Goal: Task Accomplishment & Management: Use online tool/utility

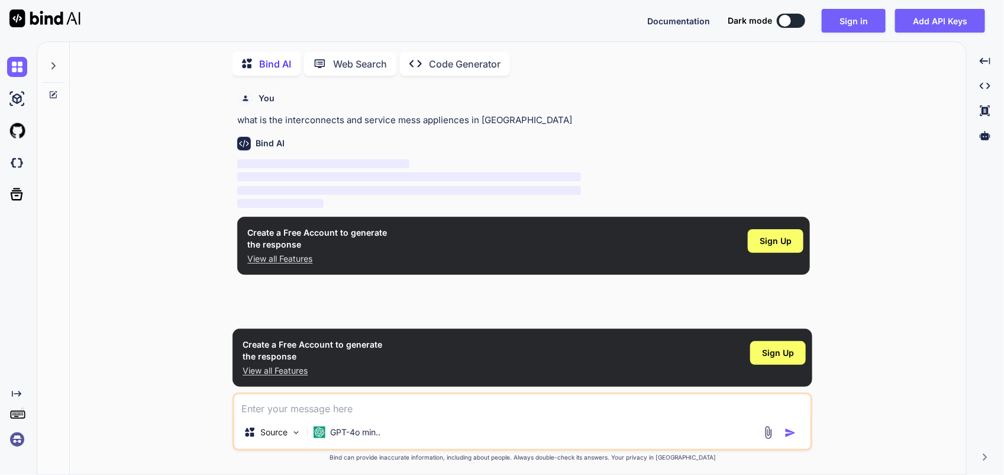
click at [310, 404] on textarea at bounding box center [522, 404] width 576 height 21
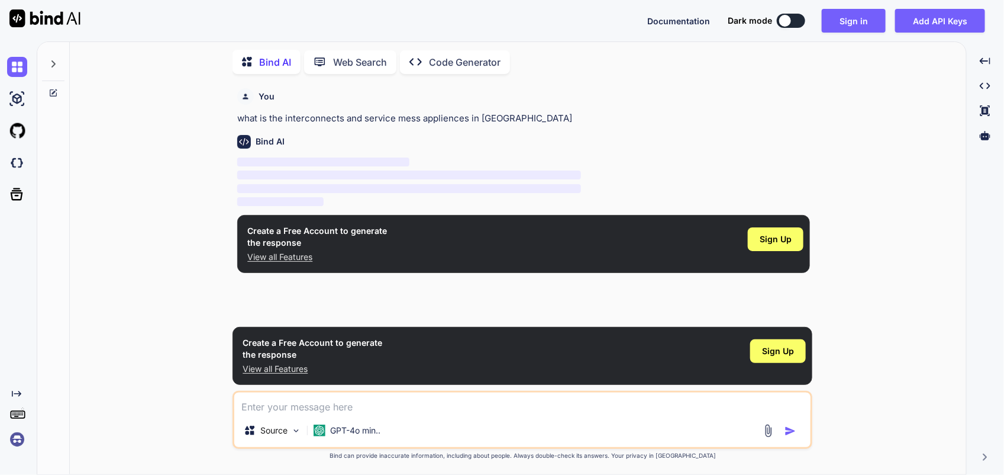
type textarea "Background work request exceeded the maximum retry count specified for this bac…"
type textarea "x"
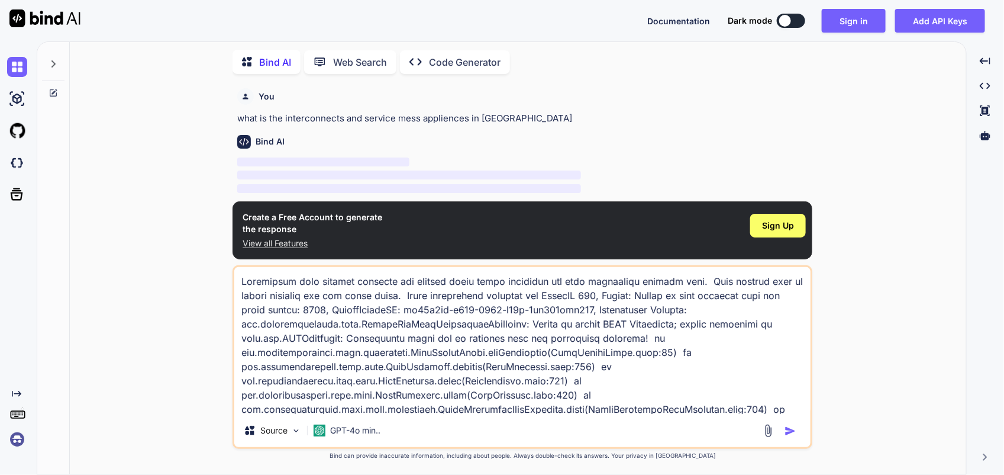
scroll to position [43, 0]
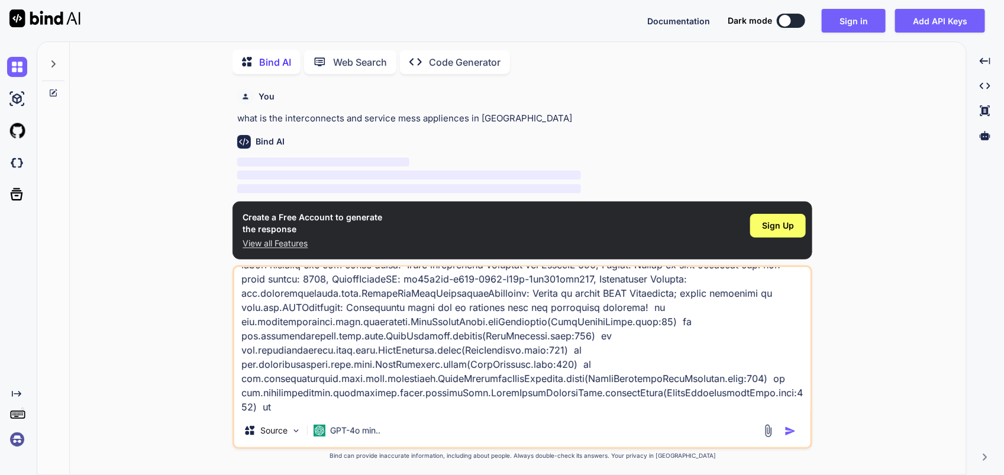
type textarea "Background work request exceeded the maximum retry count specified for this bac…"
click at [795, 433] on img "button" at bounding box center [791, 431] width 12 height 12
click at [779, 228] on span "Sign Up" at bounding box center [778, 226] width 32 height 12
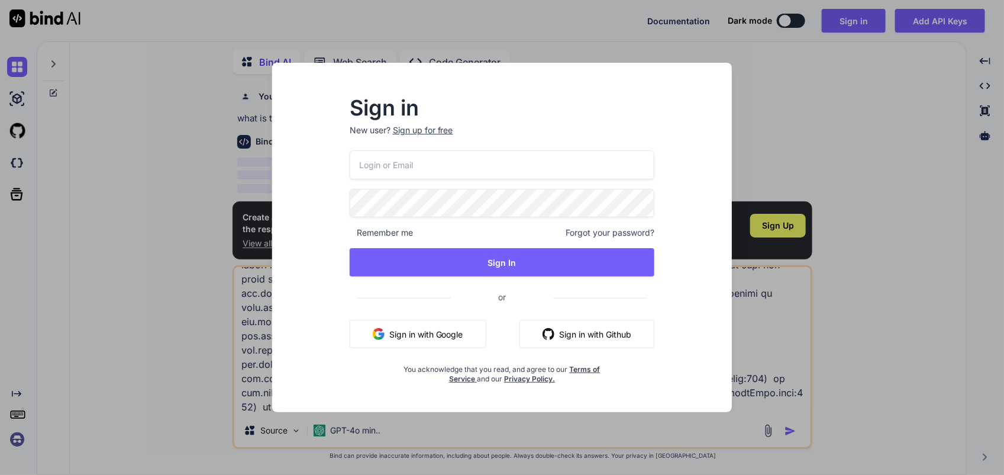
click at [495, 169] on input "email" at bounding box center [502, 164] width 305 height 29
type input "[EMAIL_ADDRESS][DOMAIN_NAME]"
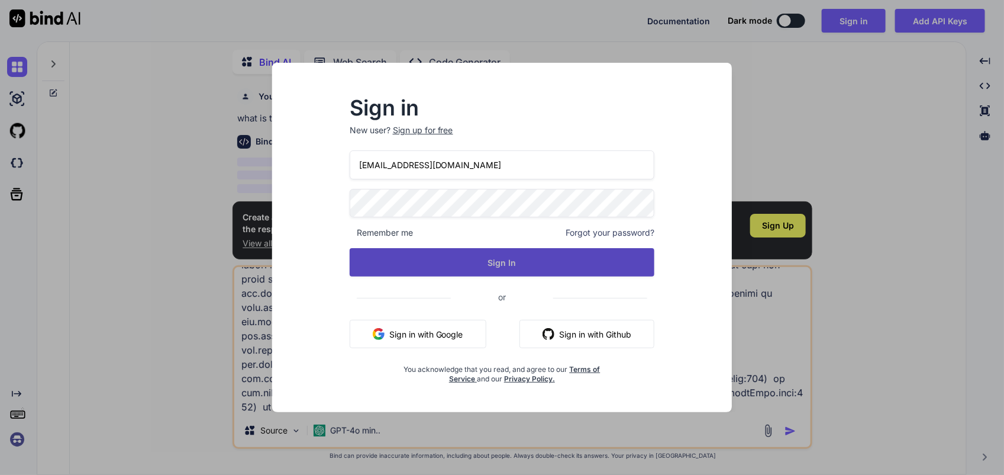
click at [495, 263] on button "Sign In" at bounding box center [502, 262] width 305 height 28
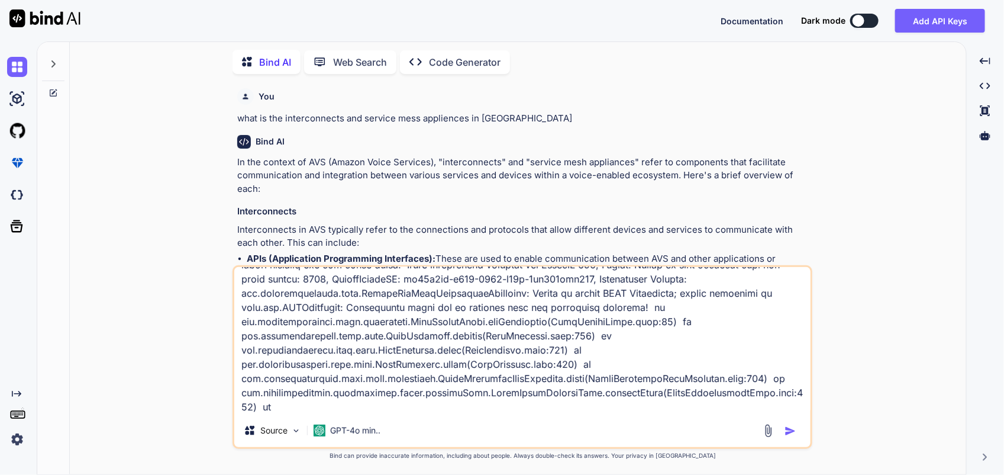
click at [788, 430] on img "button" at bounding box center [791, 431] width 12 height 12
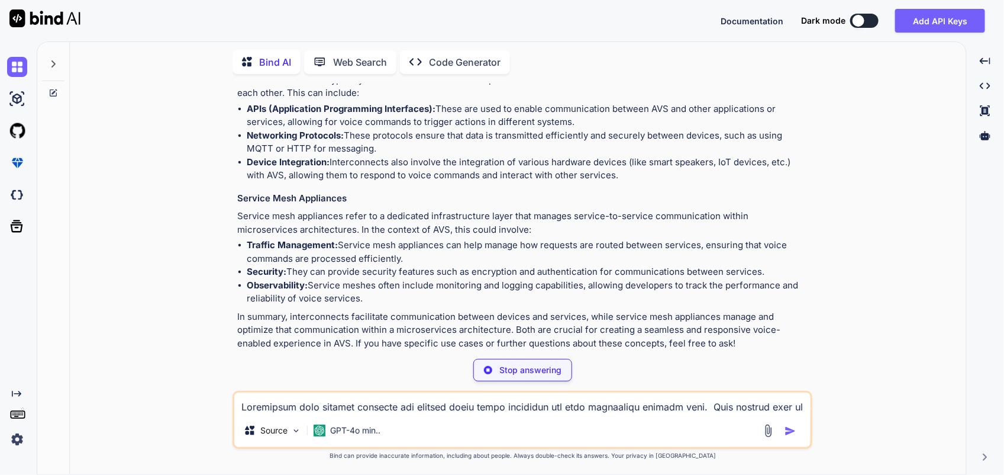
scroll to position [18, 0]
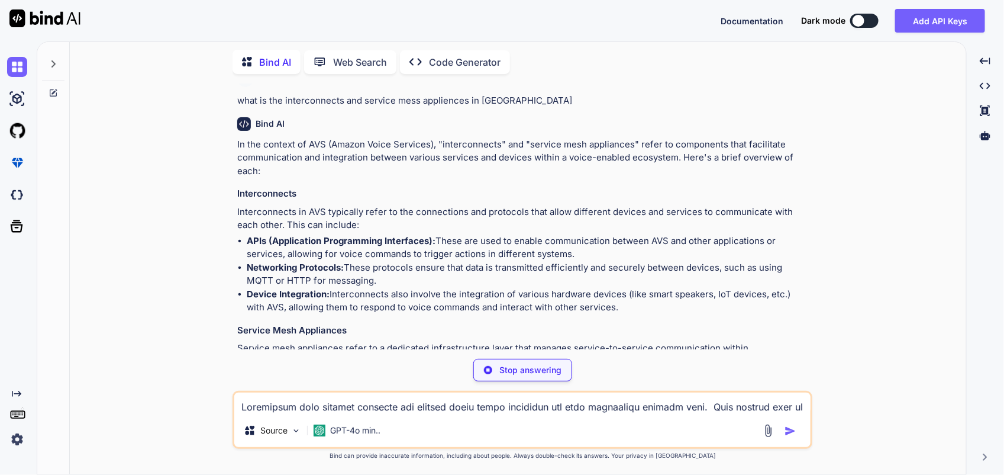
type textarea "x"
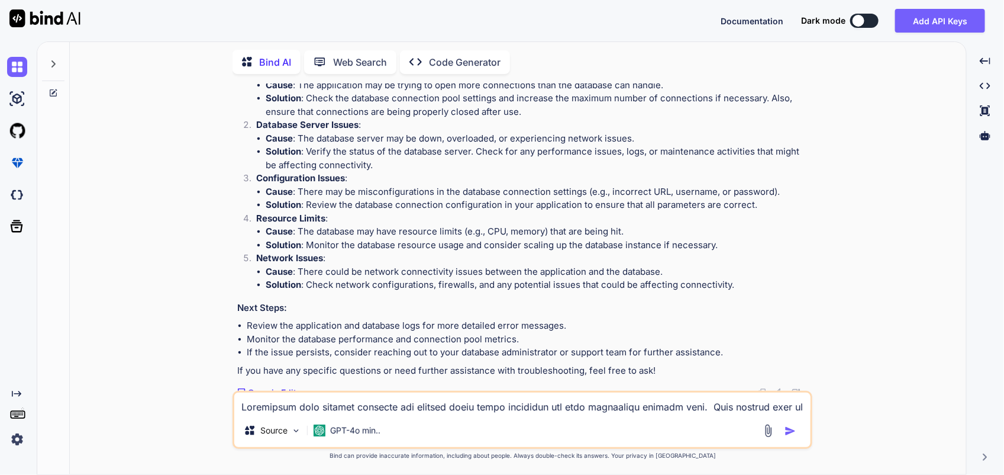
scroll to position [830, 0]
